Goal: Task Accomplishment & Management: Complete application form

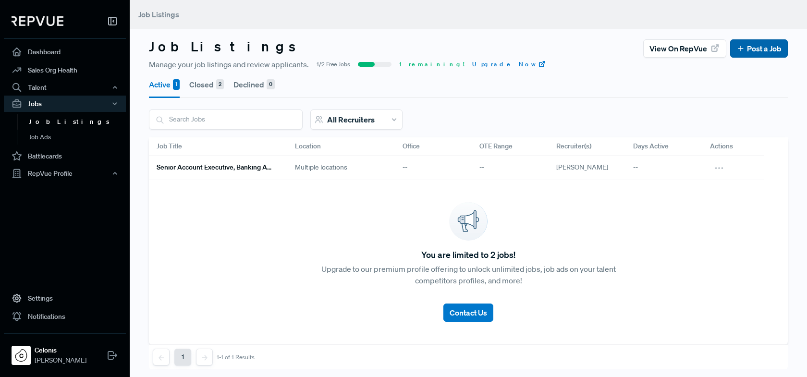
click at [739, 51] on icon at bounding box center [740, 48] width 9 height 9
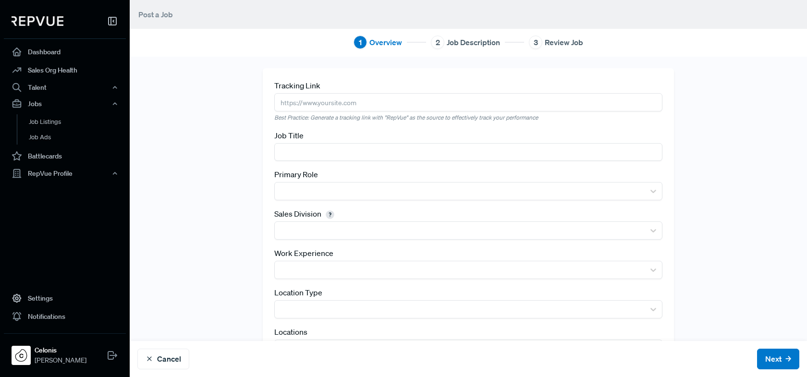
click at [364, 108] on input "text" at bounding box center [468, 102] width 388 height 18
paste input "[URL][DOMAIN_NAME]"
type input "[URL][DOMAIN_NAME]"
click at [326, 152] on input "text" at bounding box center [468, 152] width 388 height 18
paste input "Sales Director - FSI"
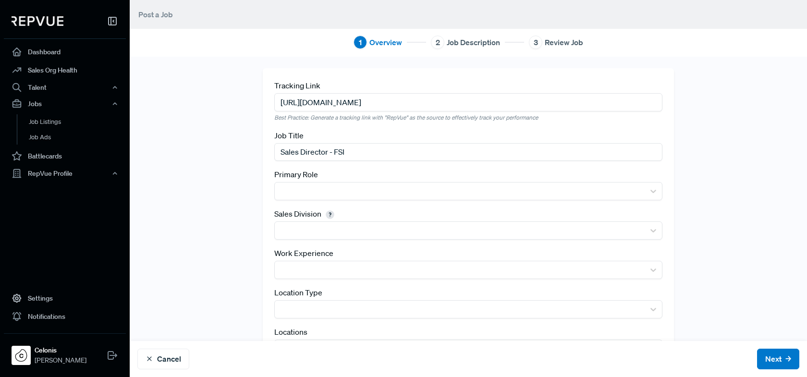
drag, startPoint x: 354, startPoint y: 145, endPoint x: 335, endPoint y: 146, distance: 19.2
click at [335, 146] on input "Sales Director - FSI" at bounding box center [468, 152] width 388 height 18
paste input "inancial Services & Insurance"
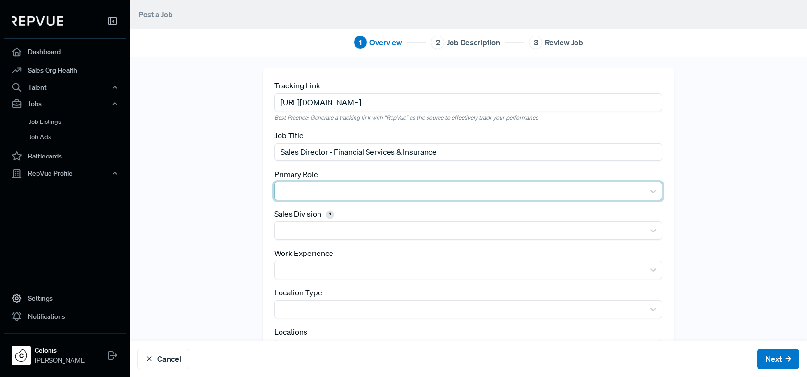
type input "Sales Director - Financial Services & Insurance"
click at [374, 187] on div at bounding box center [459, 190] width 360 height 13
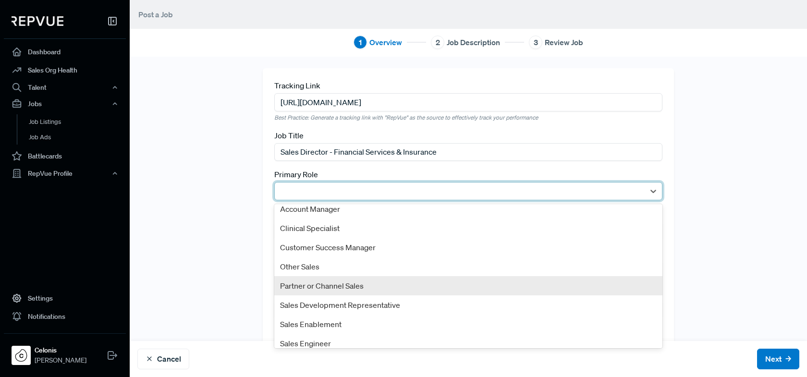
scroll to position [51, 0]
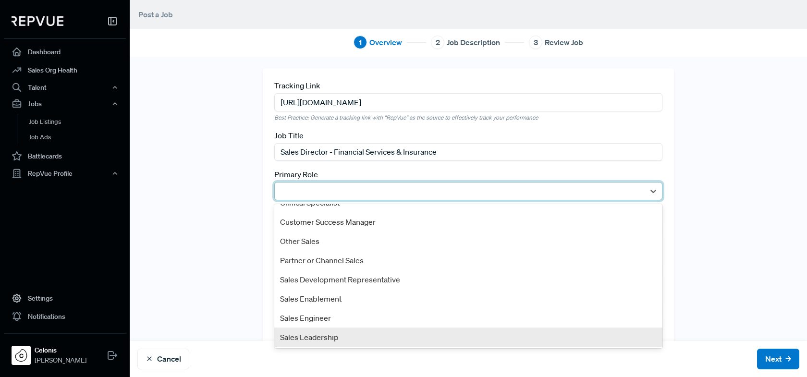
click at [354, 334] on div "Sales Leadership" at bounding box center [468, 336] width 388 height 19
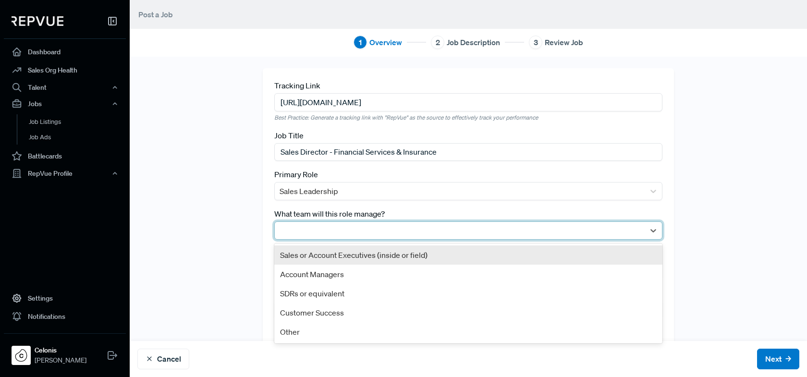
click at [364, 224] on div at bounding box center [459, 230] width 360 height 13
click at [356, 255] on div "Sales or Account Executives (inside or field)" at bounding box center [468, 254] width 388 height 19
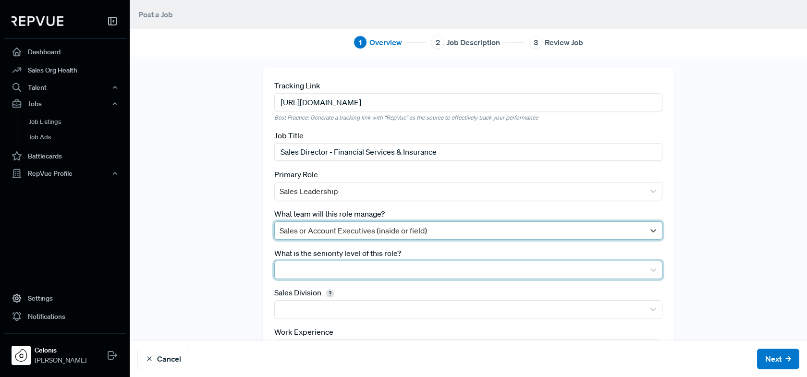
click at [349, 268] on div at bounding box center [459, 269] width 360 height 13
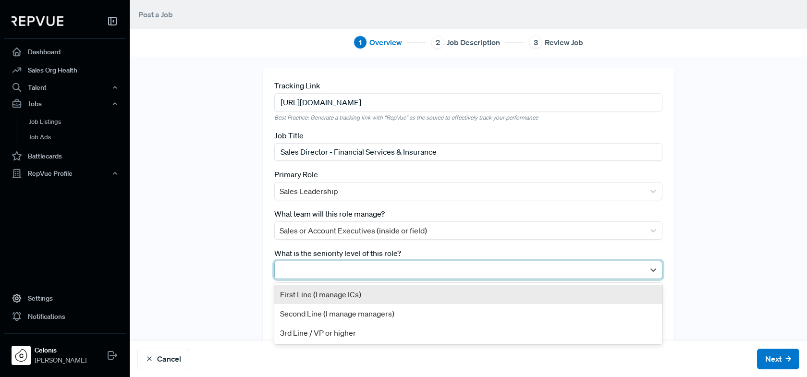
click at [349, 293] on div "First Line (I manage ICs)" at bounding box center [468, 294] width 388 height 19
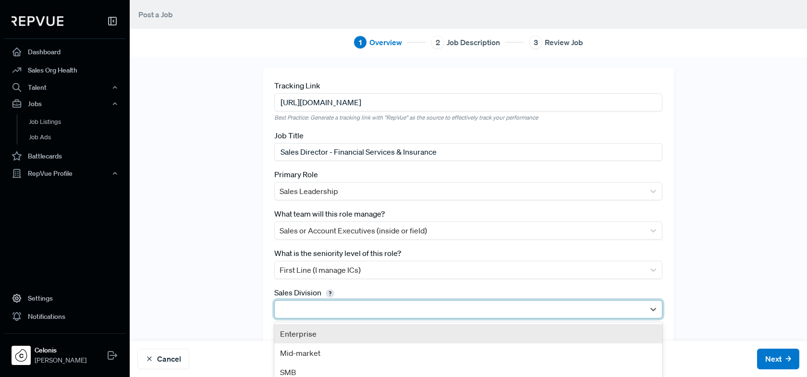
click at [350, 304] on div at bounding box center [459, 308] width 360 height 13
click at [341, 334] on div "Enterprise" at bounding box center [468, 333] width 388 height 19
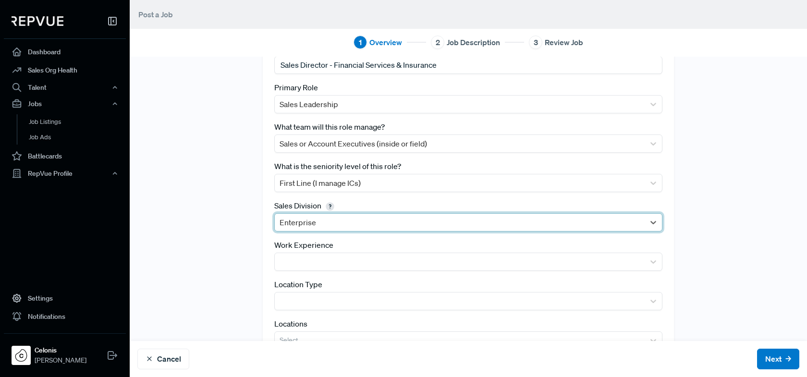
scroll to position [95, 0]
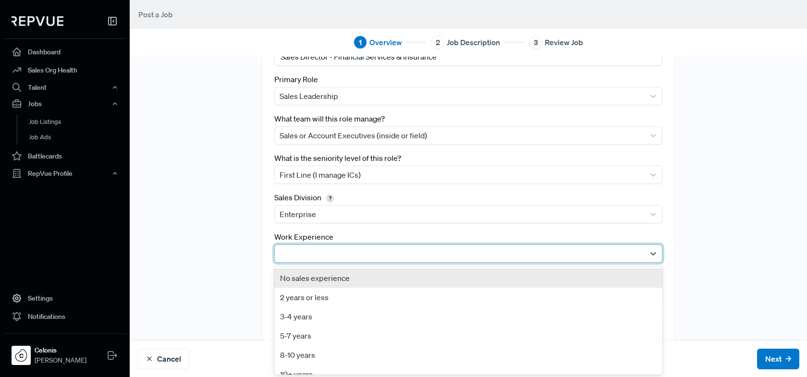
click at [311, 244] on div at bounding box center [468, 253] width 388 height 18
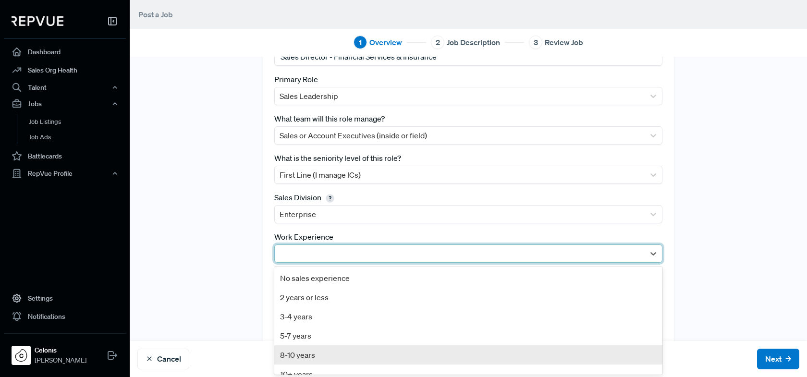
click at [309, 351] on div "8-10 years" at bounding box center [468, 354] width 388 height 19
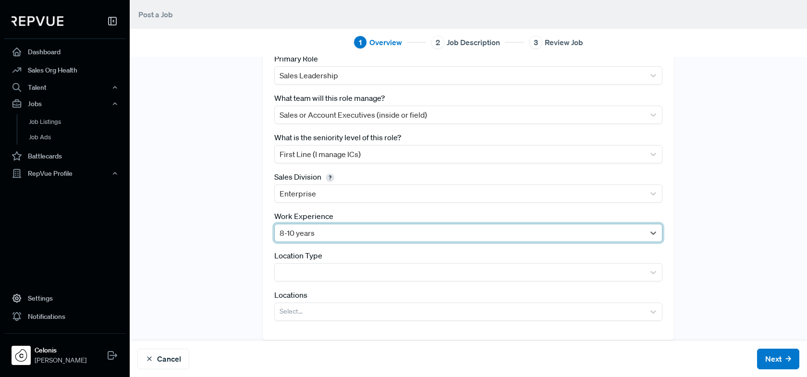
scroll to position [124, 0]
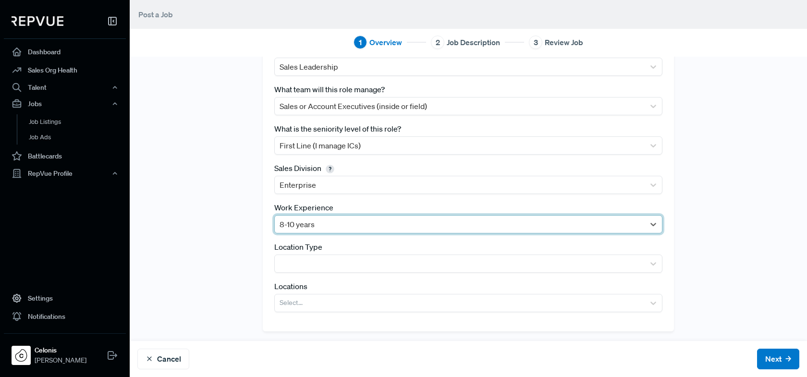
click at [339, 229] on div at bounding box center [459, 224] width 360 height 13
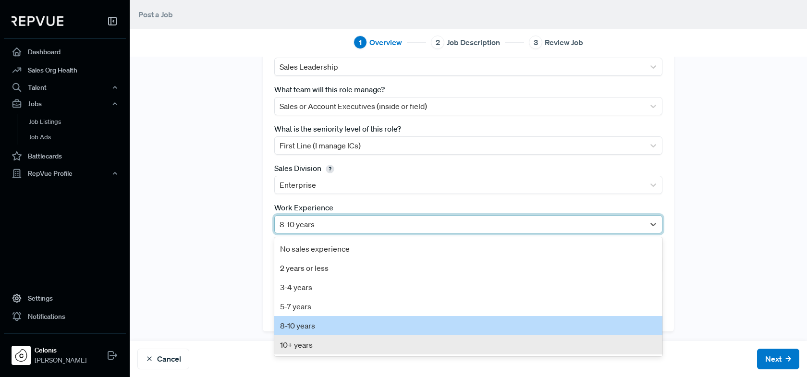
click at [317, 337] on div "10+ years" at bounding box center [468, 344] width 388 height 19
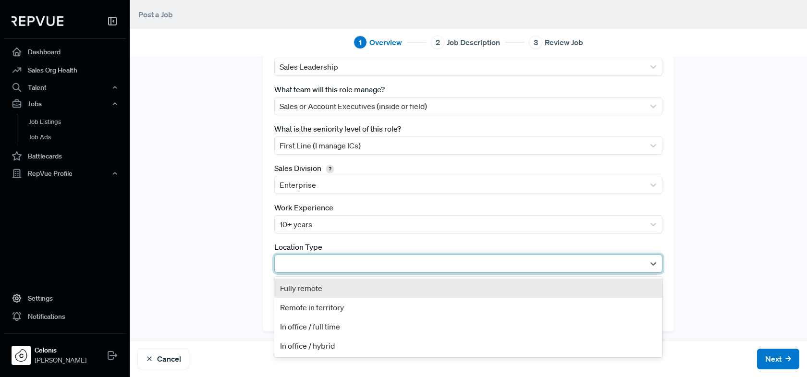
click at [331, 263] on div at bounding box center [459, 263] width 360 height 13
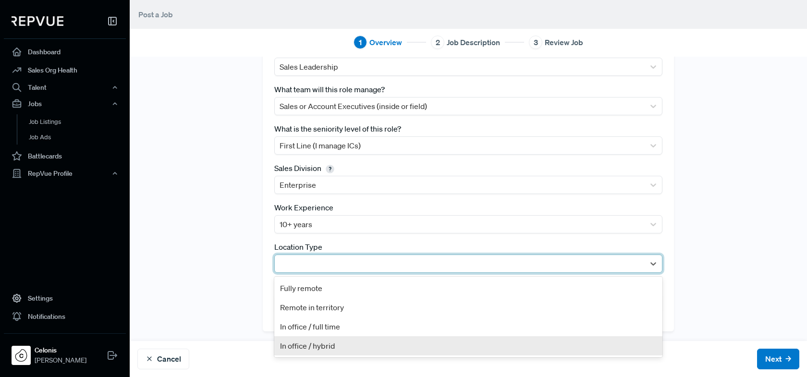
click at [319, 339] on div "In office / hybrid" at bounding box center [468, 345] width 388 height 19
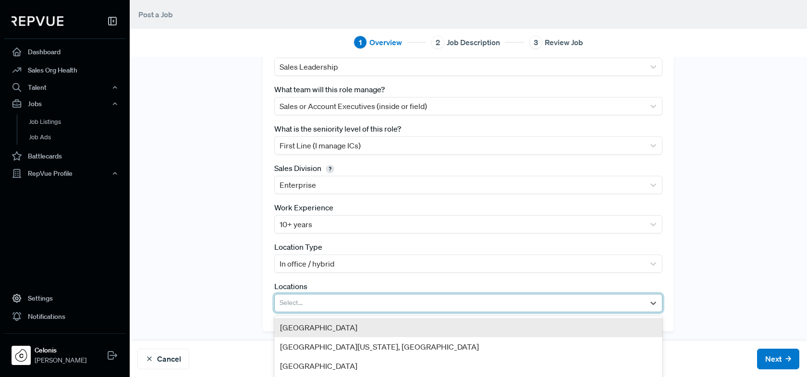
click at [323, 301] on div at bounding box center [459, 302] width 360 height 13
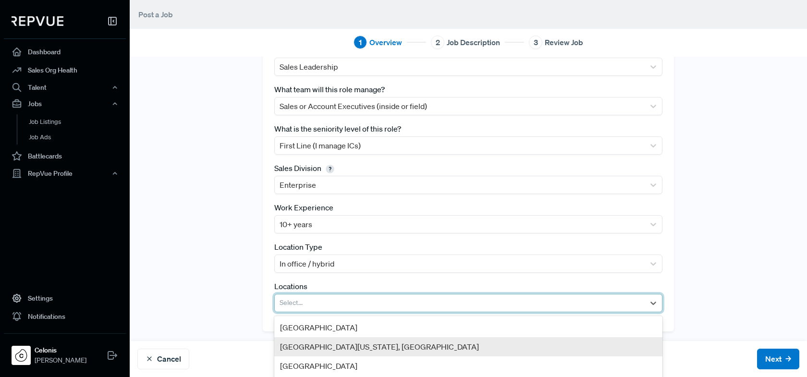
click at [323, 346] on div "[GEOGRAPHIC_DATA][US_STATE], [GEOGRAPHIC_DATA]" at bounding box center [468, 346] width 388 height 19
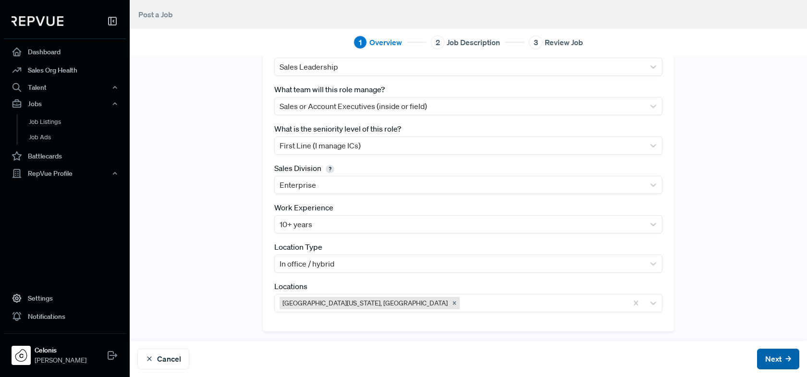
click at [775, 360] on button "Next" at bounding box center [778, 359] width 42 height 21
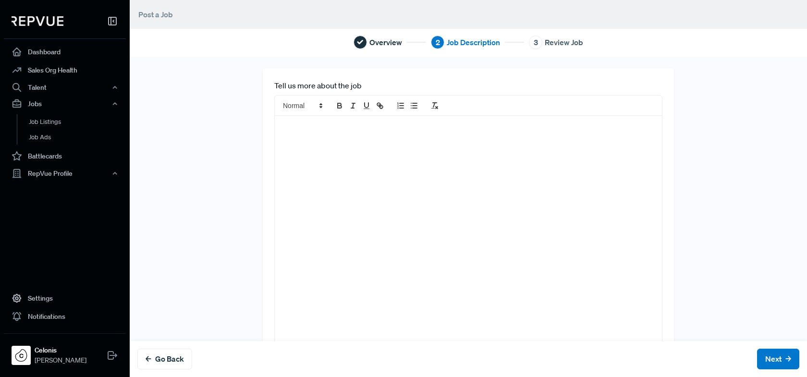
click at [435, 171] on div at bounding box center [468, 235] width 387 height 238
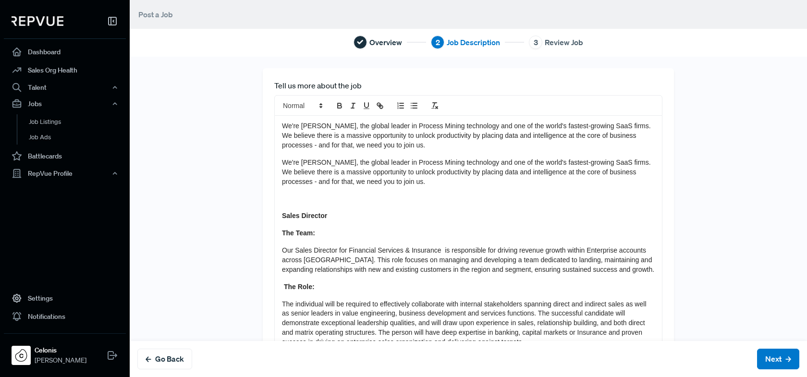
scroll to position [943, 0]
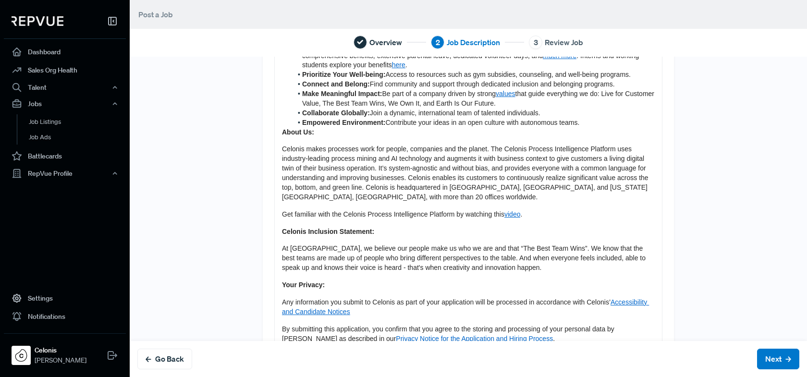
click at [282, 133] on strong "About Us:" at bounding box center [298, 132] width 32 height 8
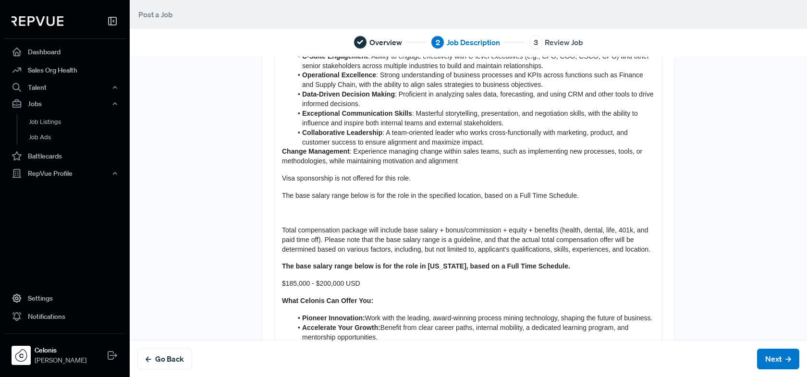
scroll to position [642, 0]
click at [279, 157] on div "We're [PERSON_NAME], the global leader in Process Mining technology and one of …" at bounding box center [468, 88] width 387 height 1229
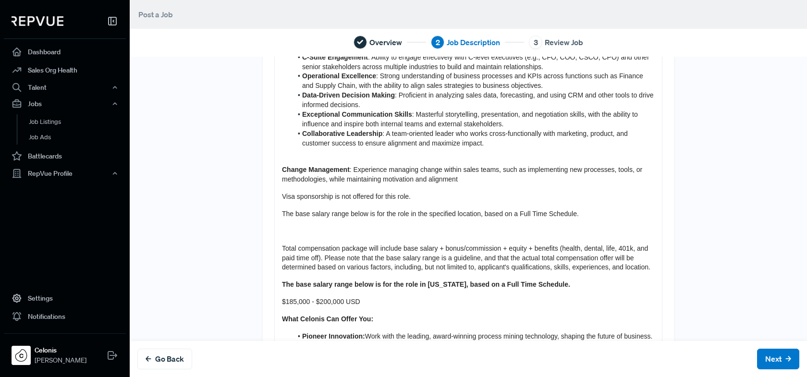
click at [292, 237] on div "We're [PERSON_NAME], the global leader in Process Mining technology and one of …" at bounding box center [468, 97] width 387 height 1246
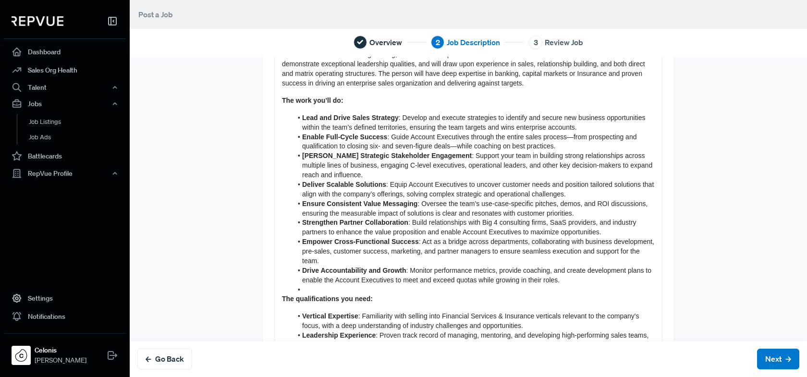
scroll to position [243, 0]
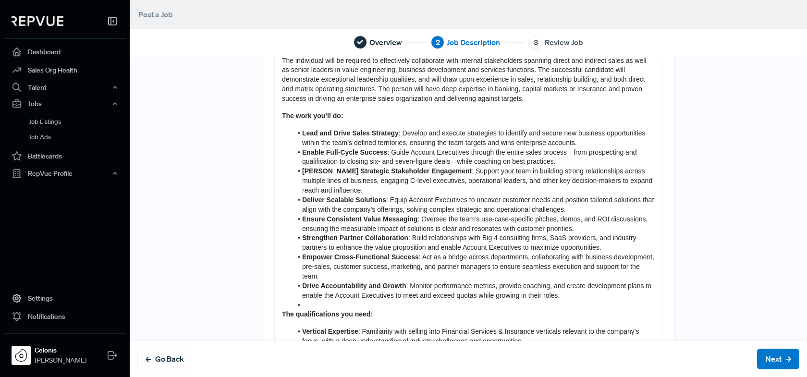
click at [308, 302] on li at bounding box center [473, 306] width 363 height 10
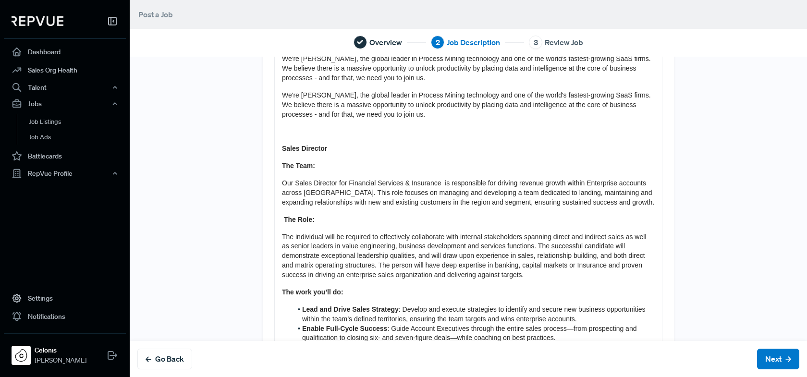
scroll to position [56, 0]
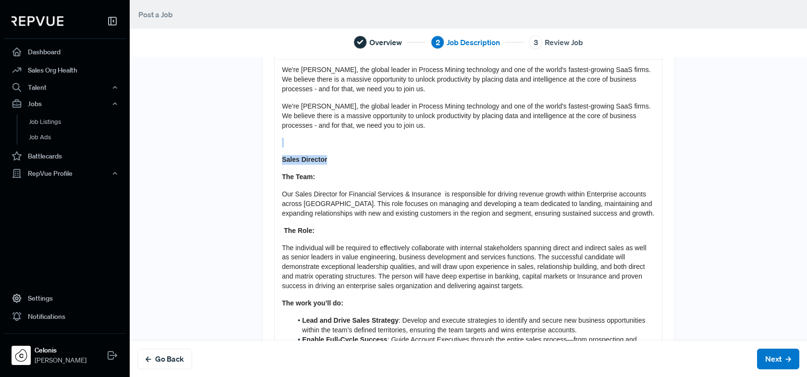
drag, startPoint x: 331, startPoint y: 161, endPoint x: 285, endPoint y: 133, distance: 53.9
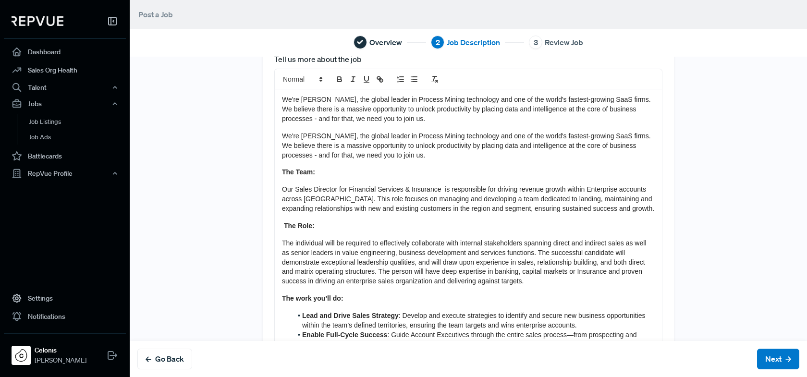
scroll to position [18, 0]
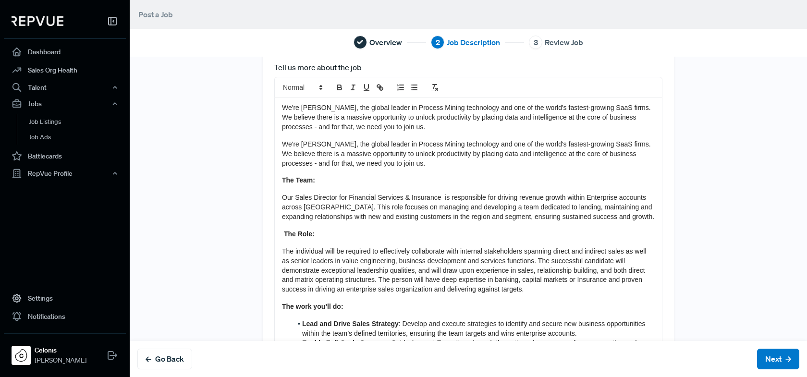
click at [284, 234] on strong "The Role:" at bounding box center [299, 234] width 31 height 8
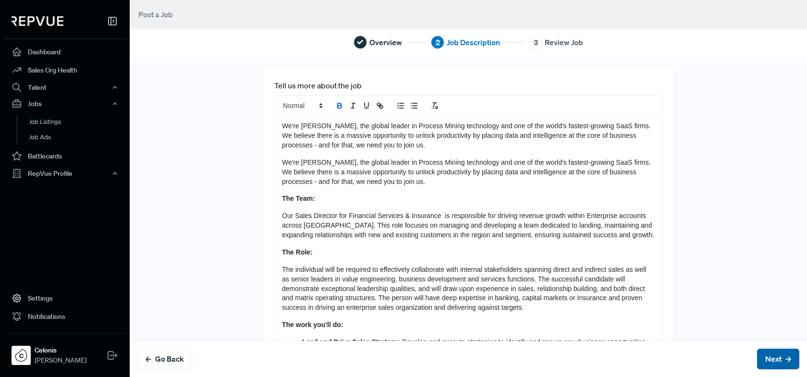
click at [774, 361] on button "Next" at bounding box center [778, 359] width 42 height 21
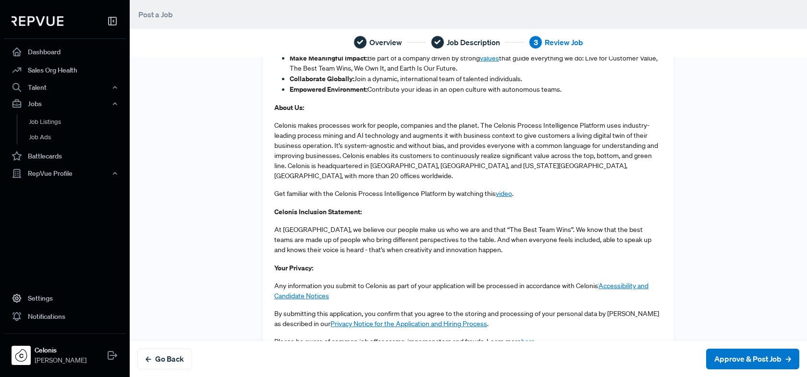
scroll to position [1191, 0]
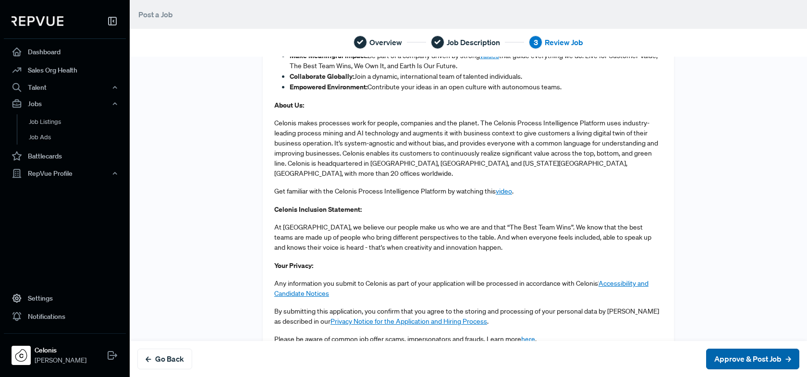
click at [759, 354] on button "Approve & Post Job" at bounding box center [752, 359] width 93 height 21
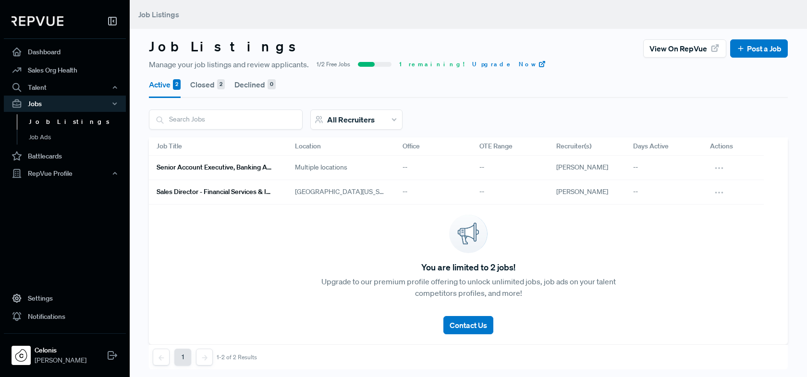
scroll to position [7, 0]
